Goal: Transaction & Acquisition: Subscribe to service/newsletter

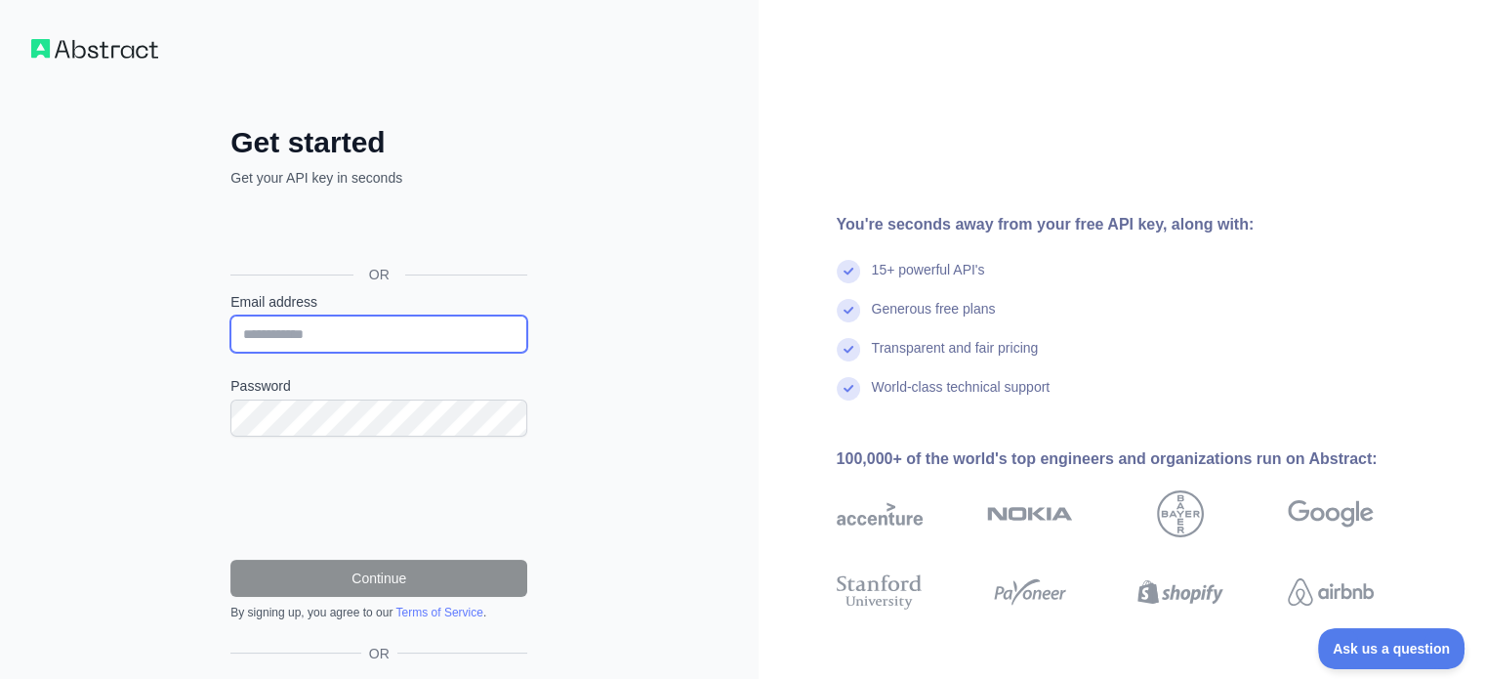
click at [393, 329] on input "Email address" at bounding box center [378, 333] width 297 height 37
type input "**********"
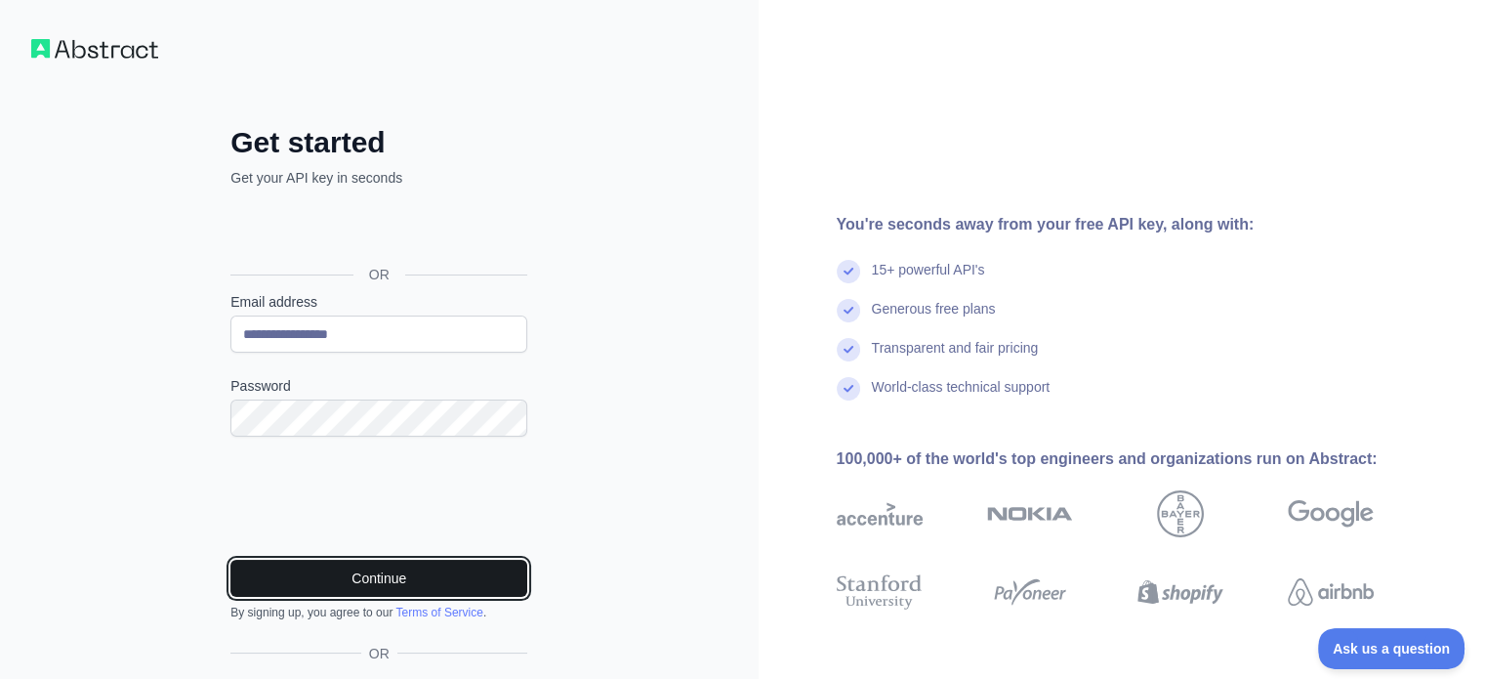
click at [324, 581] on button "Continue" at bounding box center [378, 578] width 297 height 37
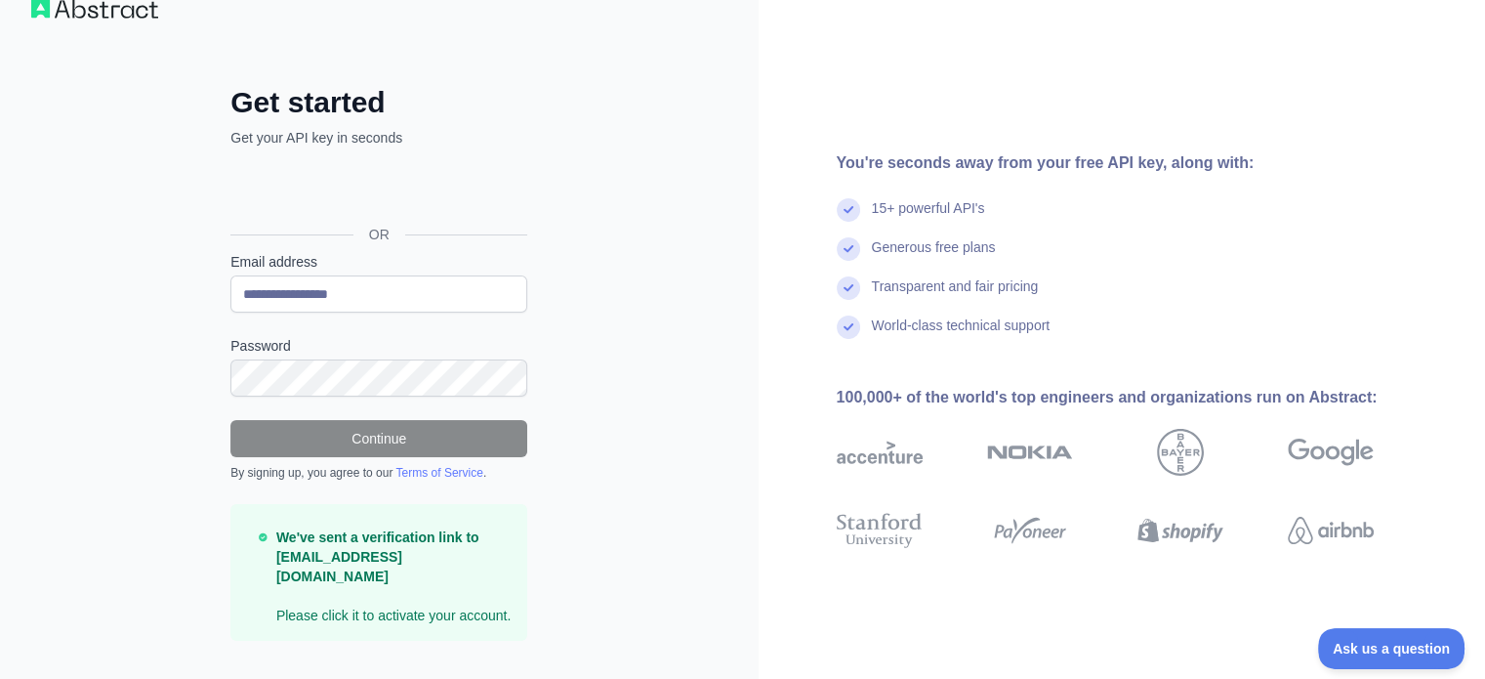
scroll to position [58, 0]
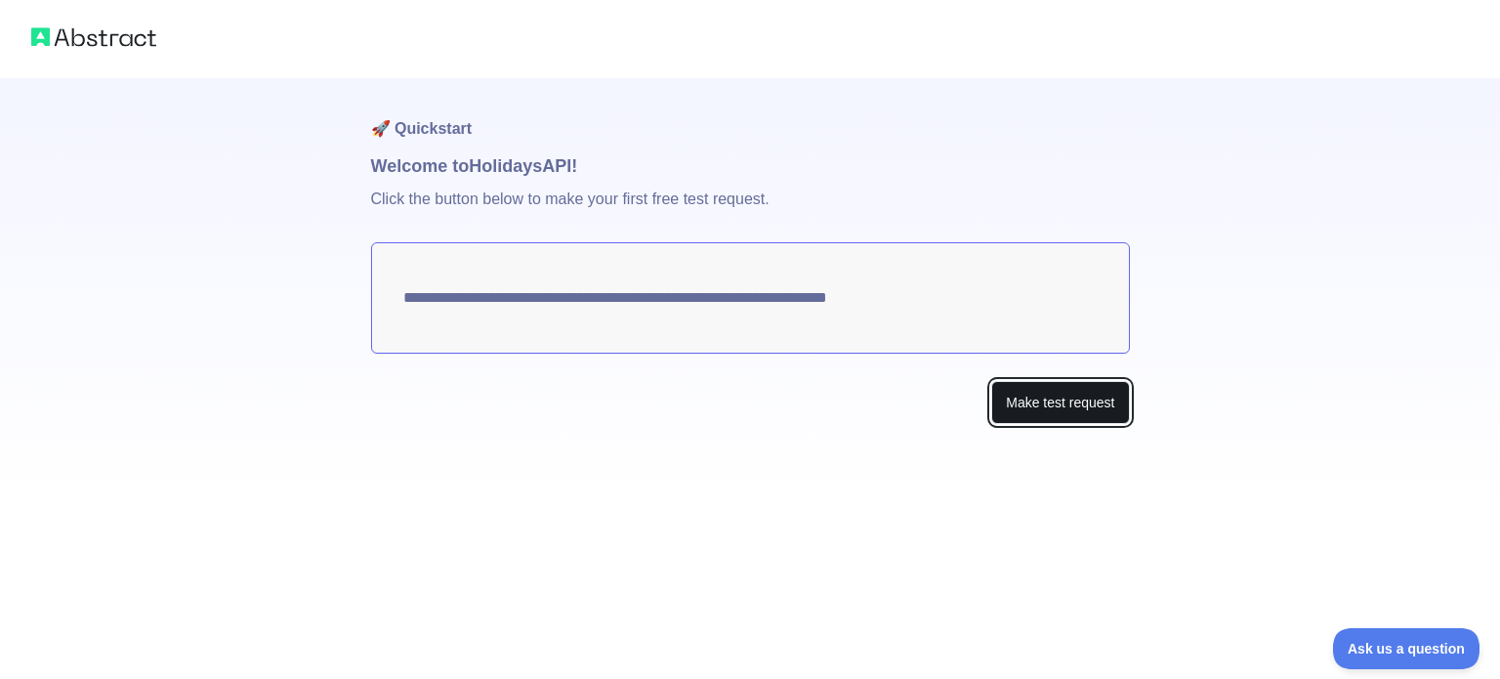
click at [1061, 408] on button "Make test request" at bounding box center [1060, 403] width 138 height 44
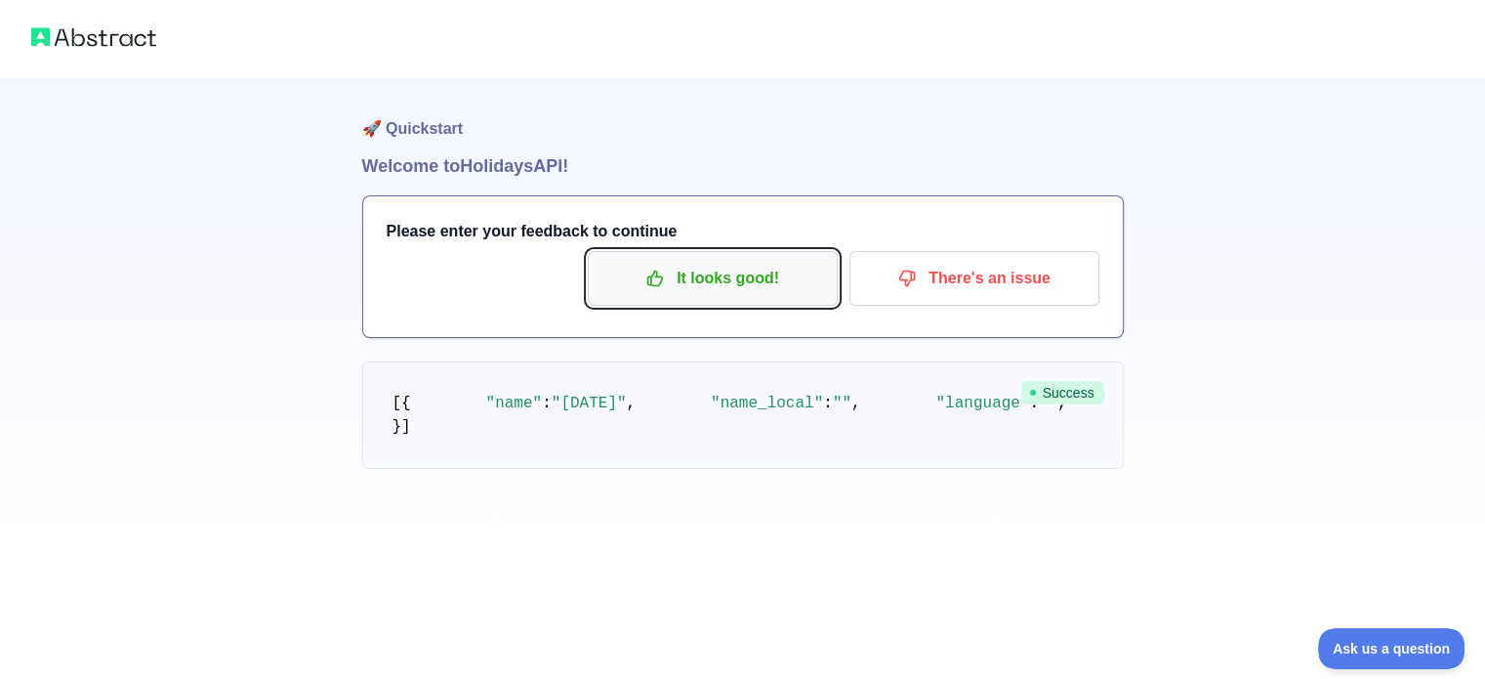
click at [792, 289] on p "It looks good!" at bounding box center [713, 278] width 221 height 33
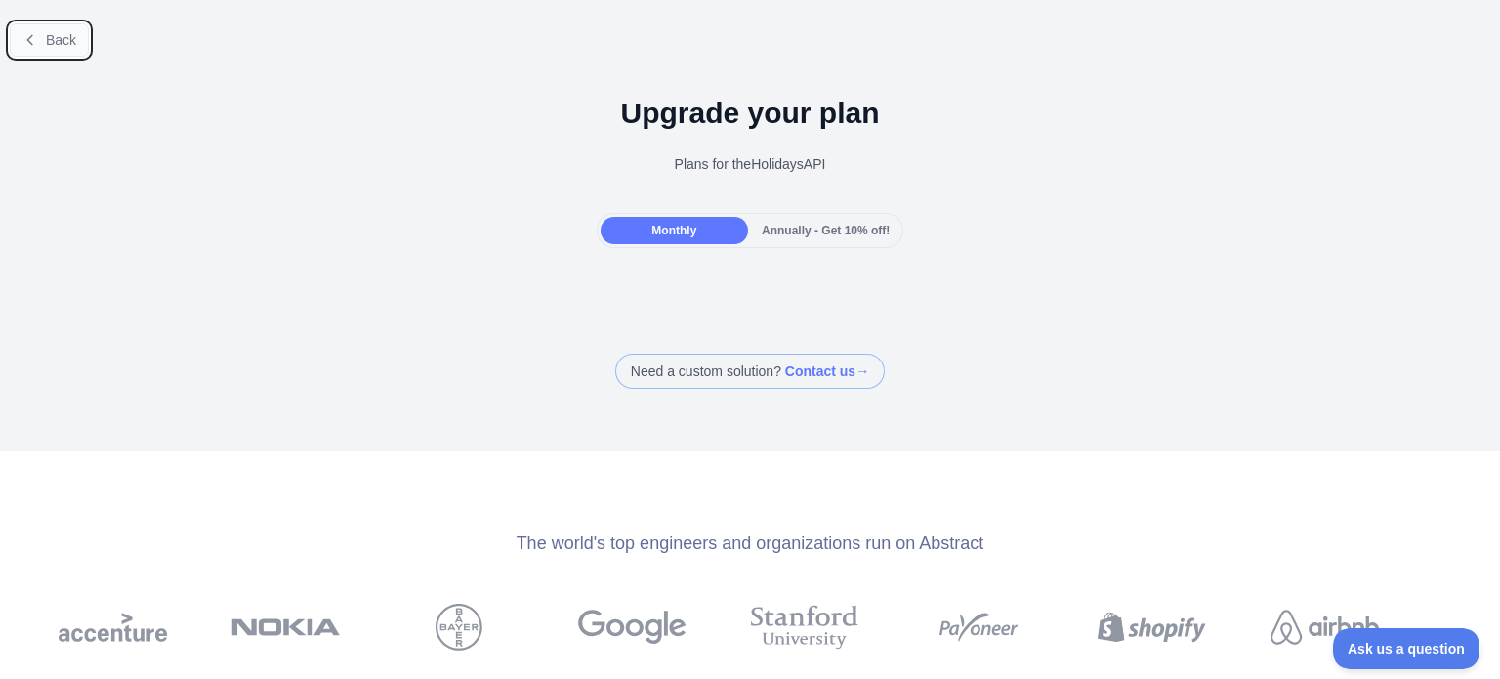
click at [47, 44] on span "Back" at bounding box center [61, 40] width 30 height 16
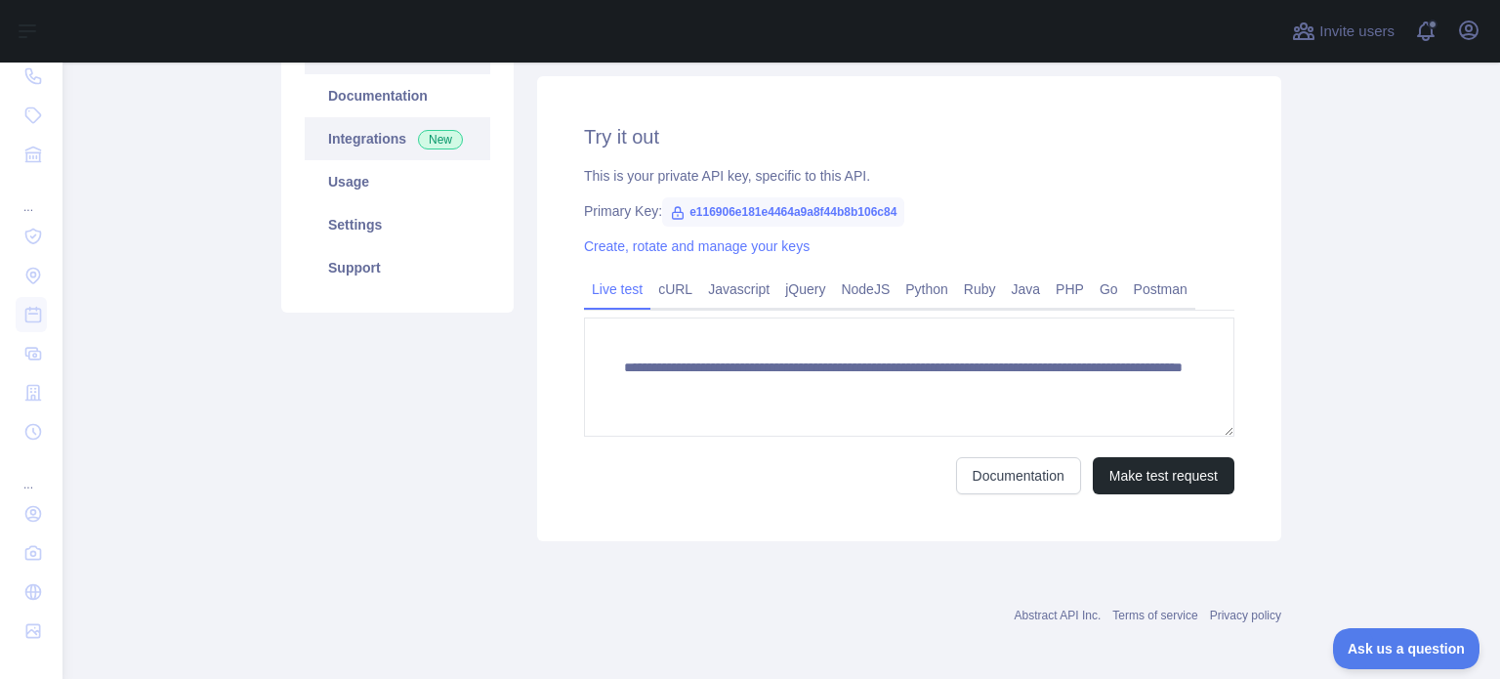
scroll to position [247, 0]
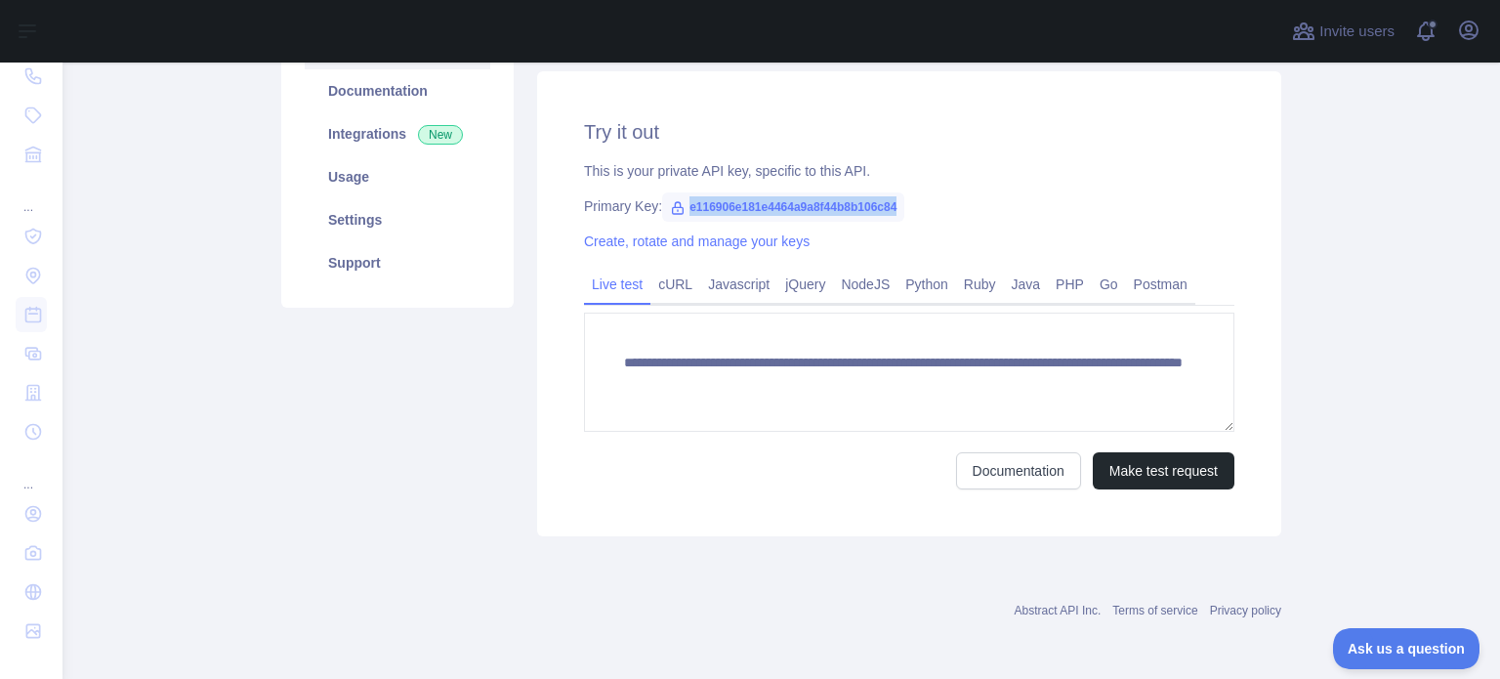
drag, startPoint x: 678, startPoint y: 206, endPoint x: 895, endPoint y: 212, distance: 216.9
click at [895, 212] on span "e116906e181e4464a9a8f44b8b106c84" at bounding box center [783, 206] width 242 height 29
click at [670, 210] on icon at bounding box center [678, 208] width 16 height 16
click at [676, 206] on span "e116906e181e4464a9a8f44b8b106c84" at bounding box center [783, 206] width 242 height 29
drag, startPoint x: 680, startPoint y: 209, endPoint x: 887, endPoint y: 218, distance: 207.2
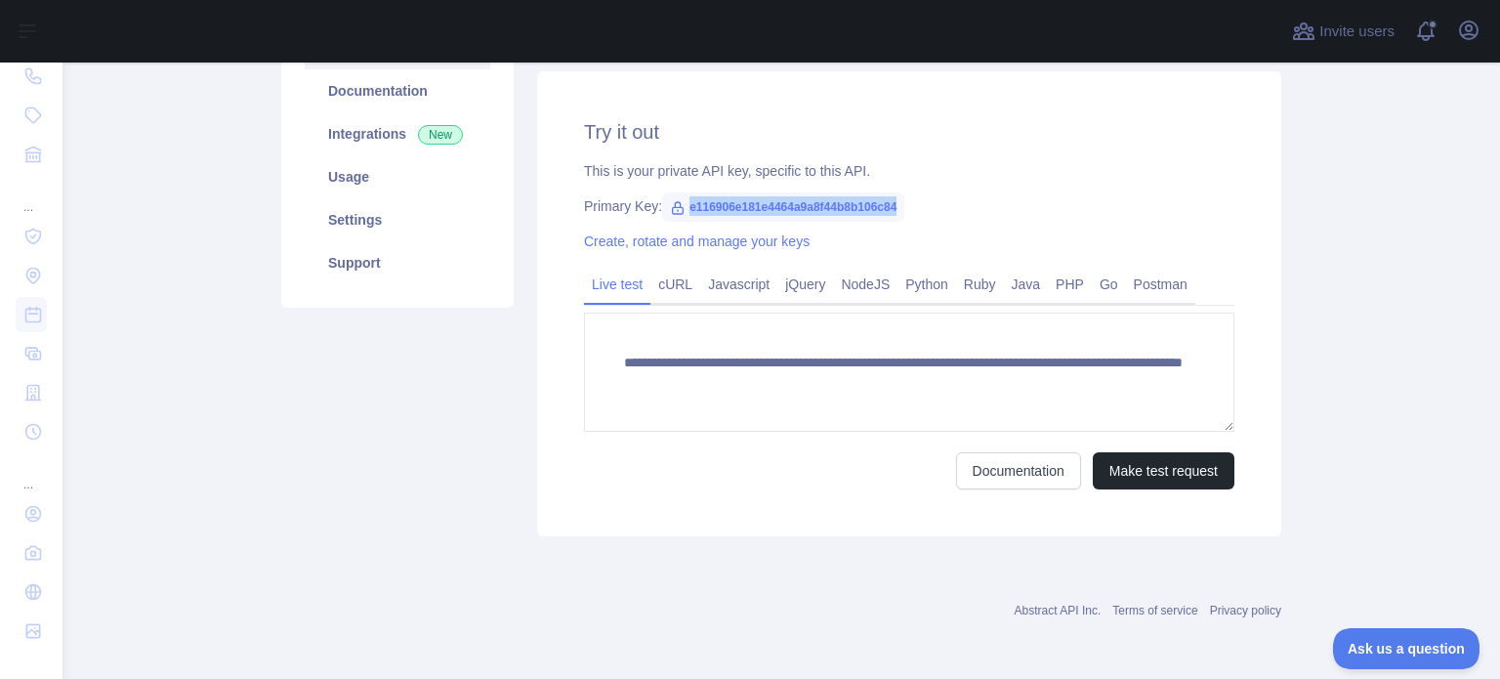
click at [887, 218] on span "e116906e181e4464a9a8f44b8b106c84" at bounding box center [783, 206] width 242 height 29
copy span "e116906e181e4464a9a8f44b8b106c84"
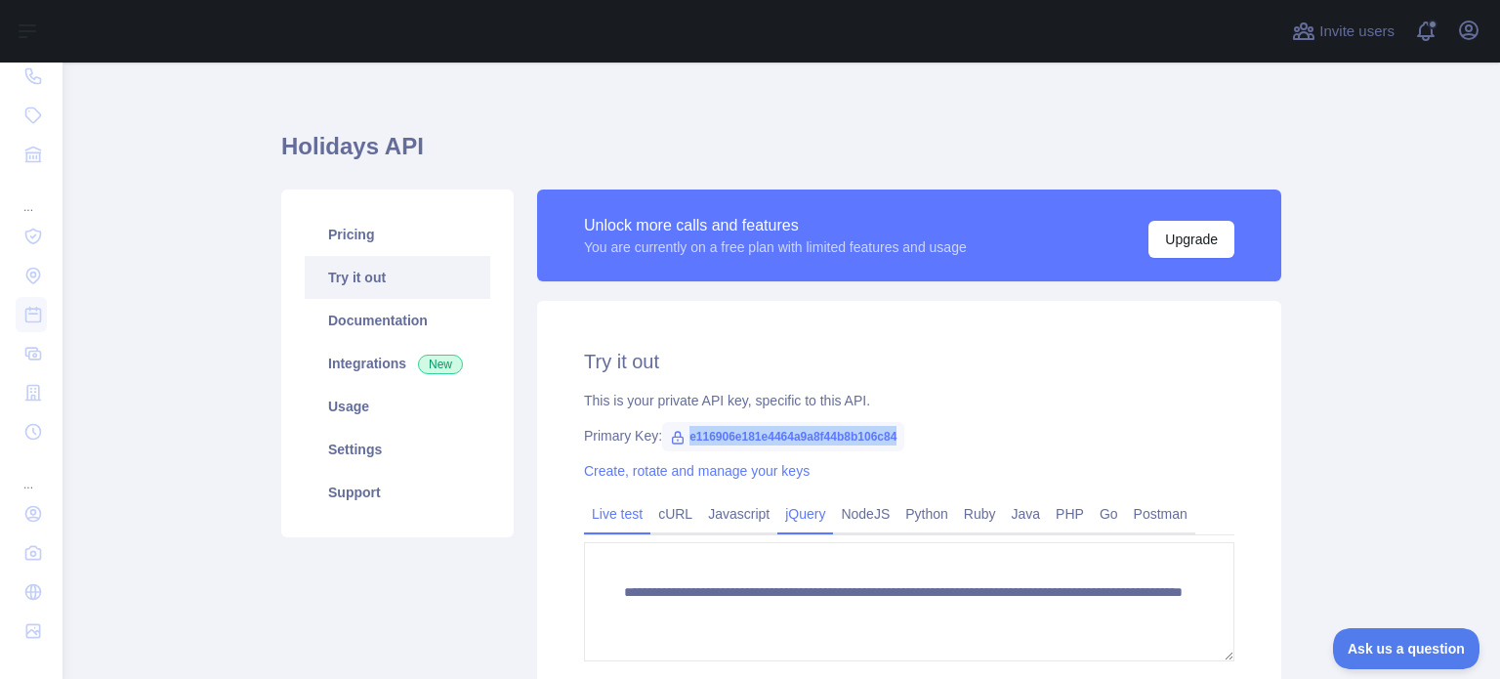
scroll to position [0, 0]
